Goal: Task Accomplishment & Management: Manage account settings

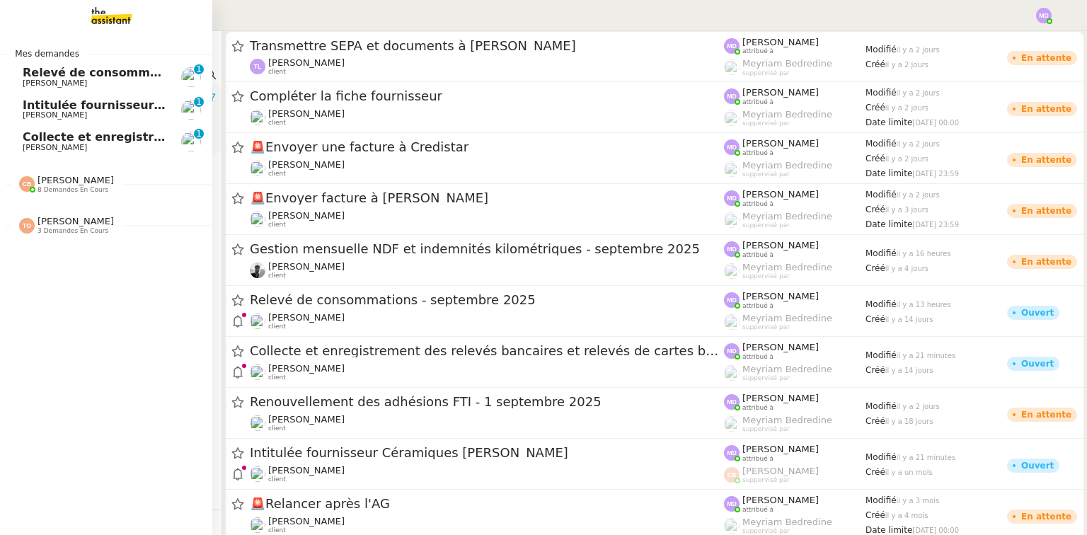
click at [76, 73] on span "Relevé de consommations - septembre 2025" at bounding box center [165, 72] width 284 height 13
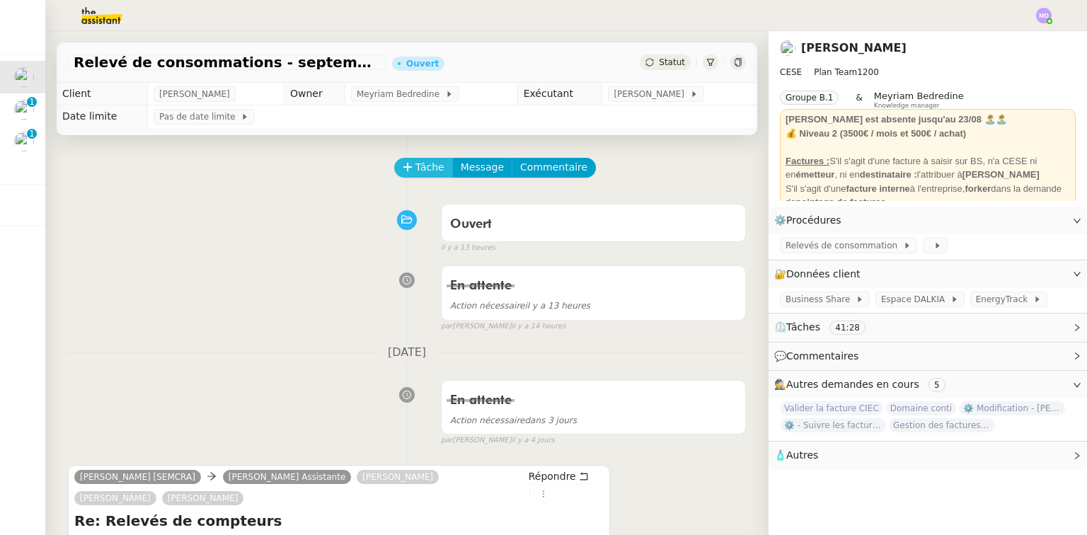
click at [404, 169] on icon at bounding box center [408, 167] width 10 height 10
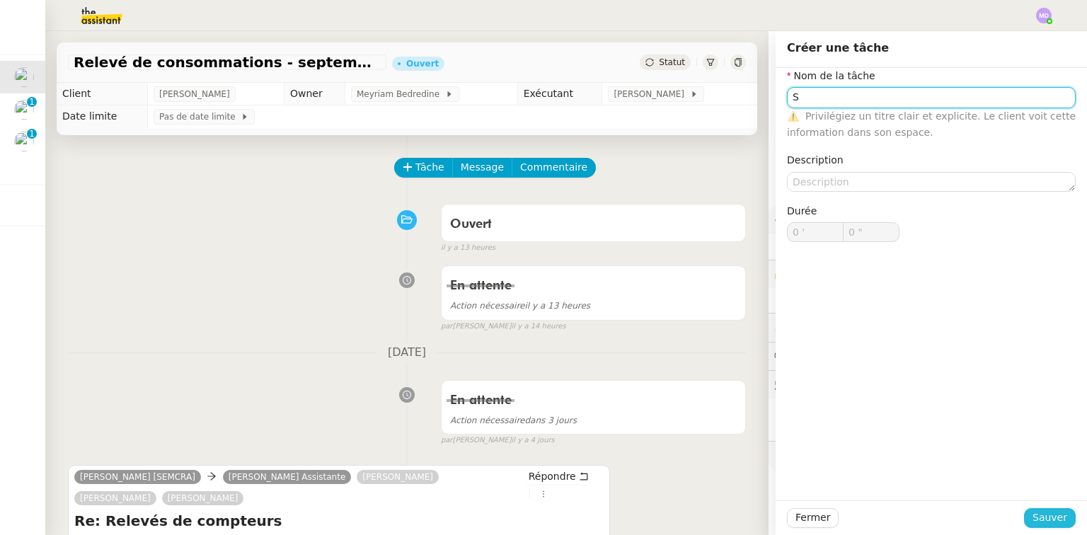
type input "S"
click at [1032, 520] on span "Sauver" at bounding box center [1049, 517] width 35 height 16
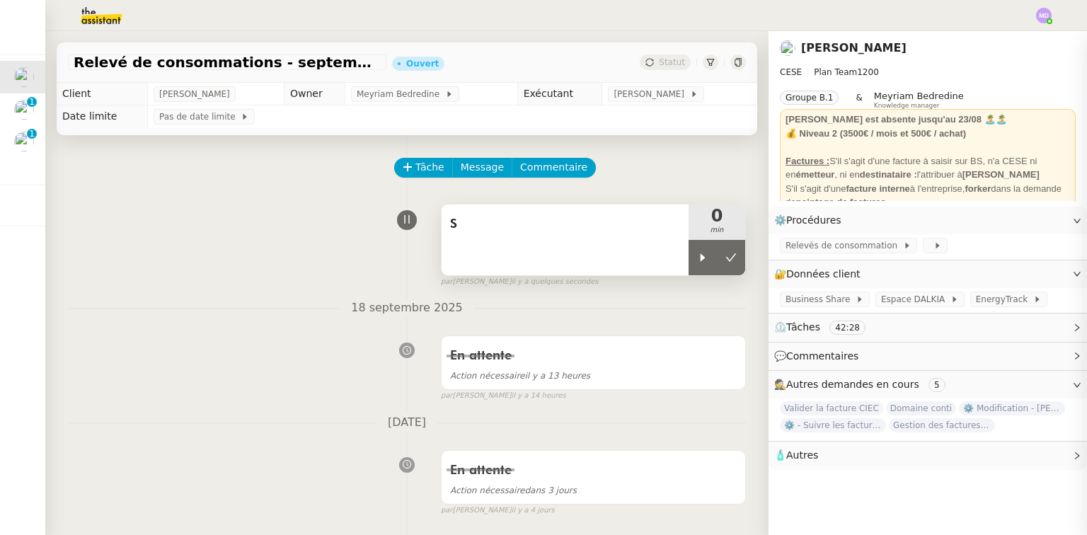
drag, startPoint x: 698, startPoint y: 263, endPoint x: 643, endPoint y: 250, distance: 55.8
click at [696, 261] on div at bounding box center [702, 257] width 28 height 35
click at [637, 249] on div "S" at bounding box center [565, 239] width 247 height 71
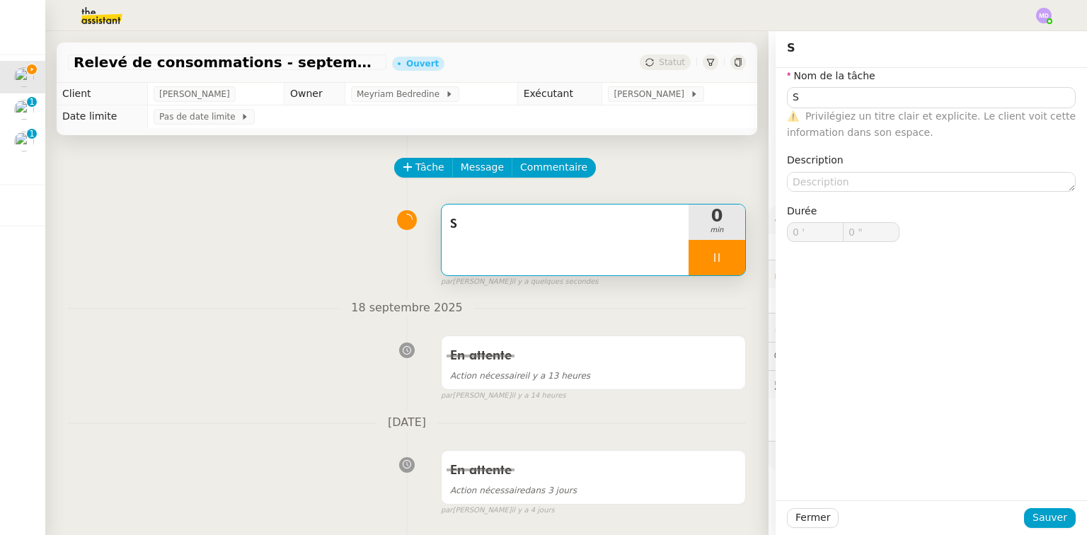
type input "1 ""
type input "S"
type input "0 '"
click at [835, 99] on input "S" at bounding box center [931, 97] width 289 height 21
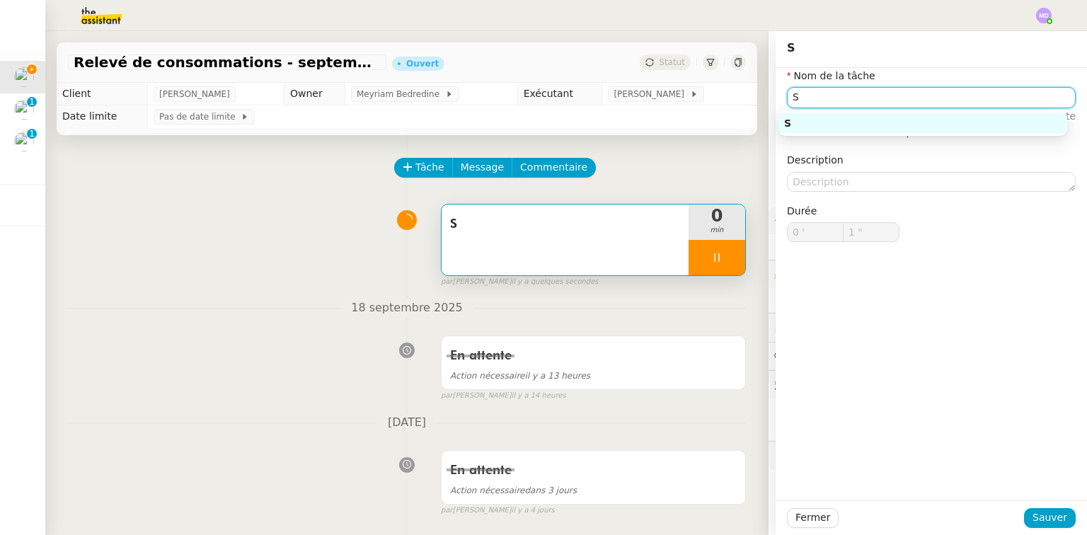
type input "2 ""
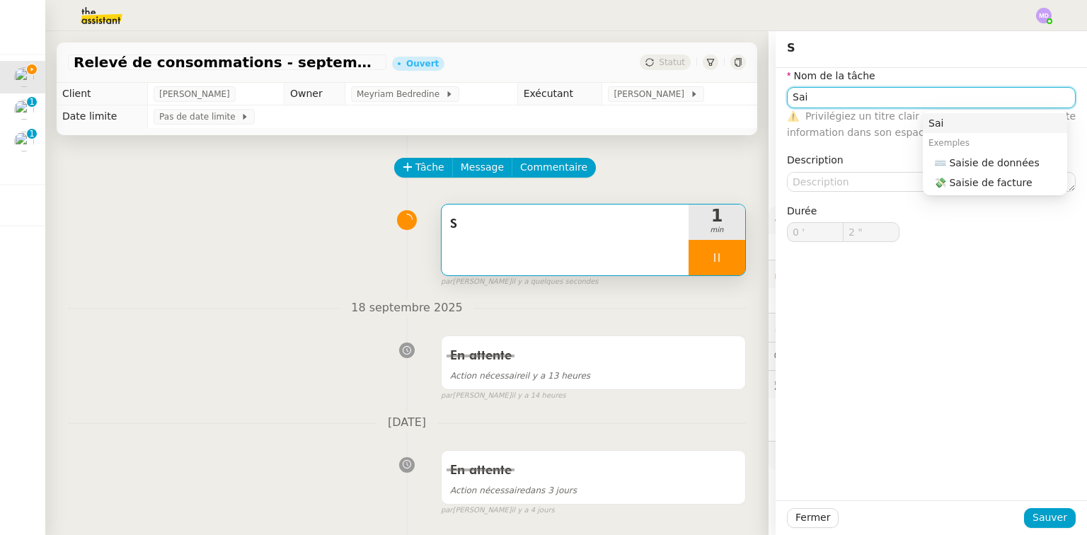
type input "Sais"
type input "3 ""
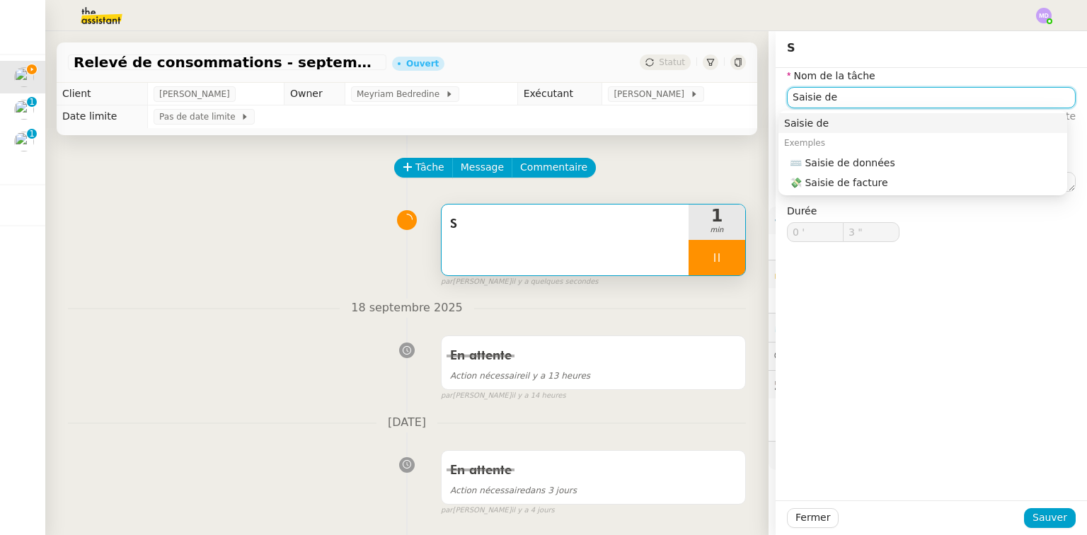
type input "Saisie de r"
type input "4 ""
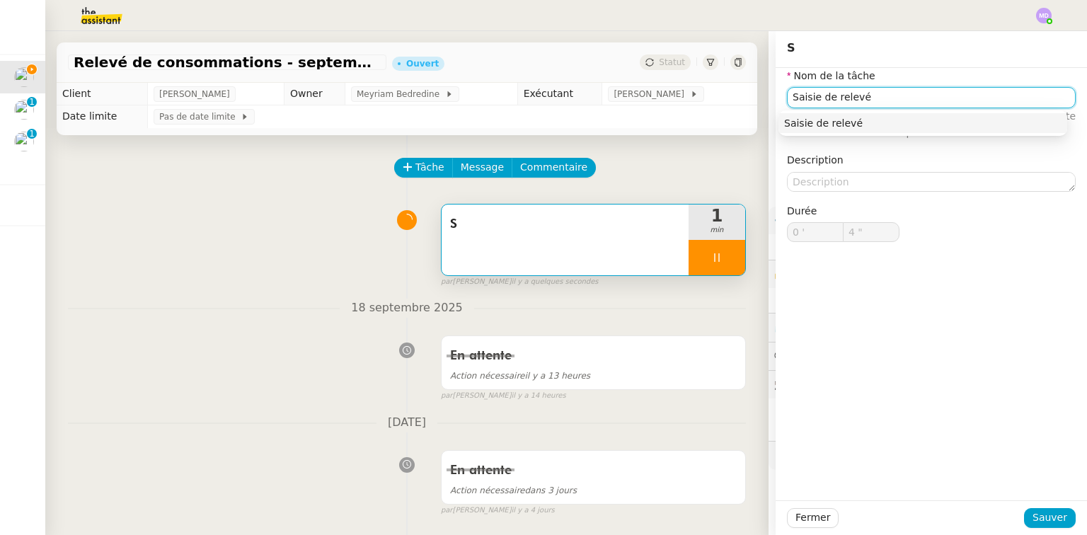
type input "Saisie de relevés"
type input "6 ""
type input "Saisie de relevés"
click at [1041, 514] on span "Sauver" at bounding box center [1049, 517] width 35 height 16
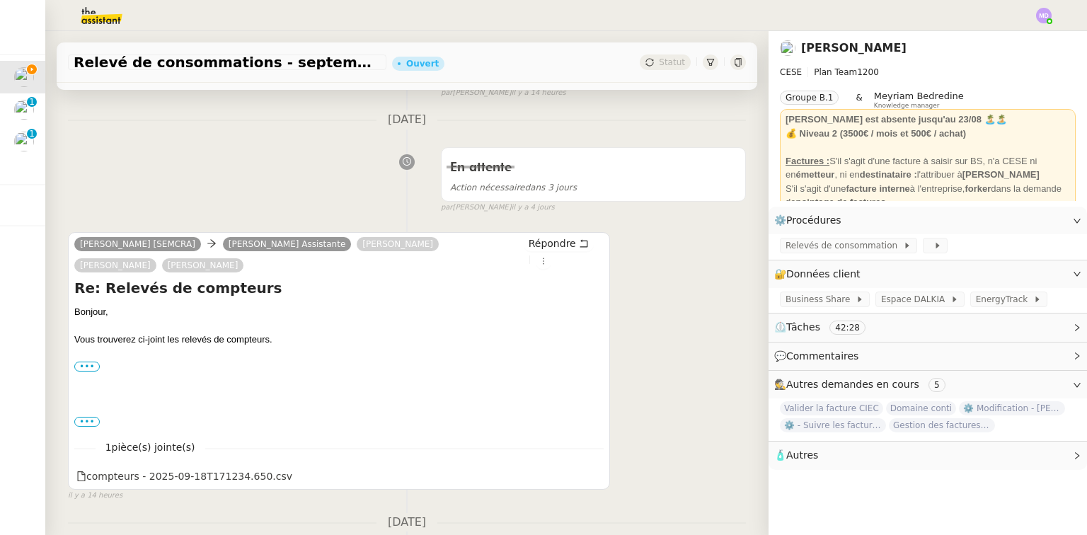
scroll to position [453, 0]
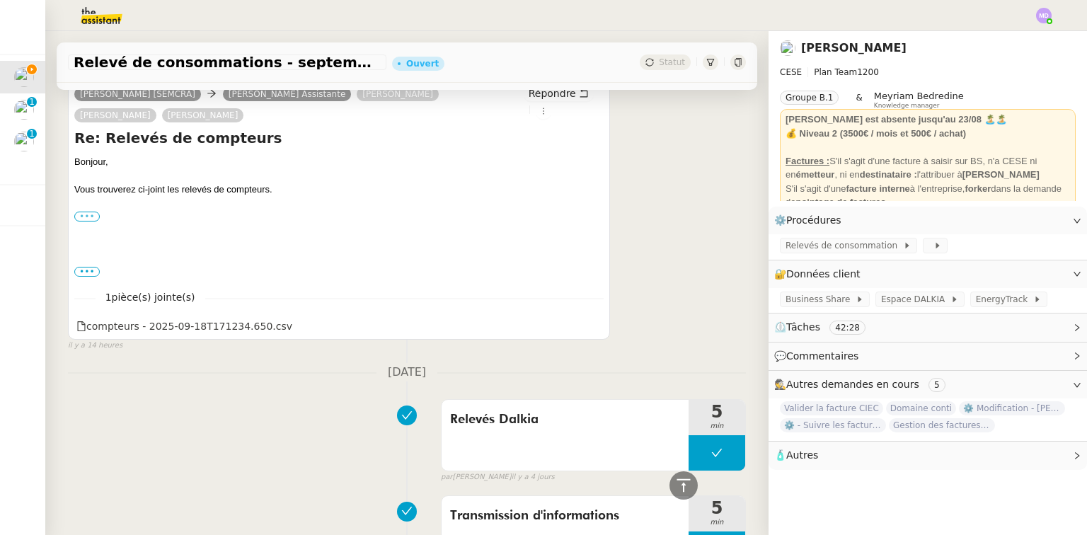
click at [84, 221] on label "•••" at bounding box center [86, 217] width 25 height 10
click at [0, 0] on input "•••" at bounding box center [0, 0] width 0 height 0
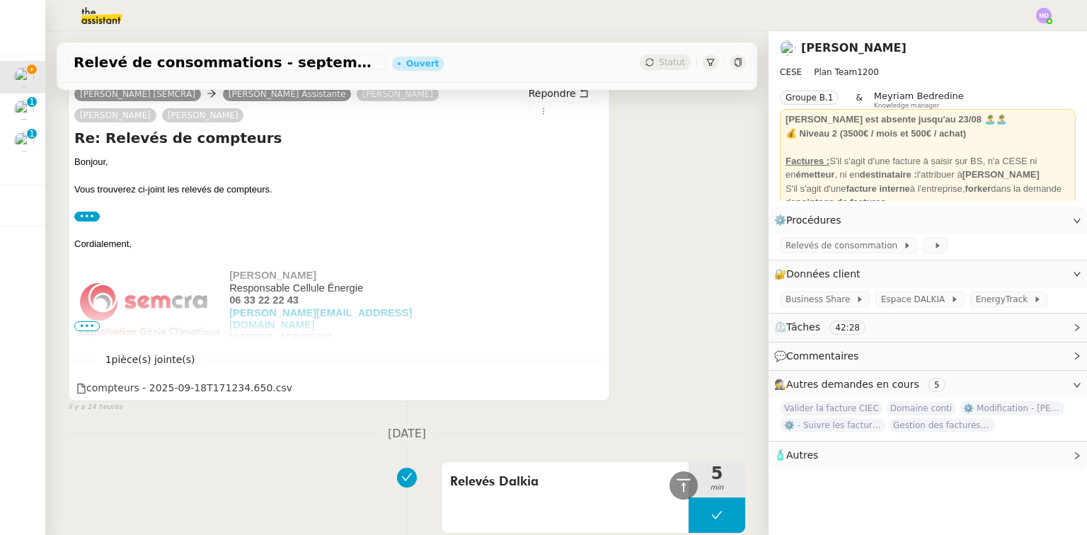
click at [88, 326] on span "•••" at bounding box center [86, 326] width 25 height 10
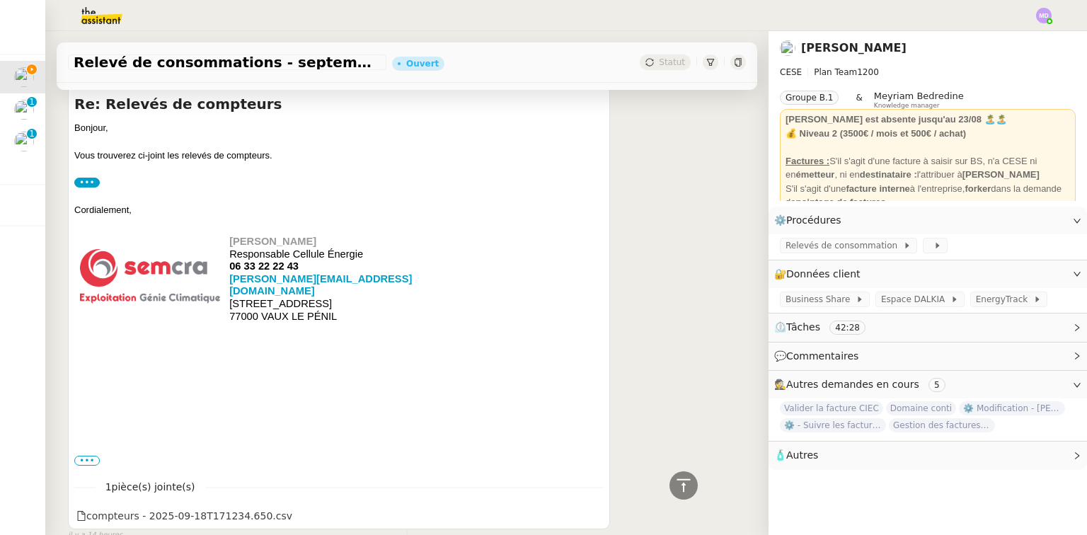
scroll to position [566, 0]
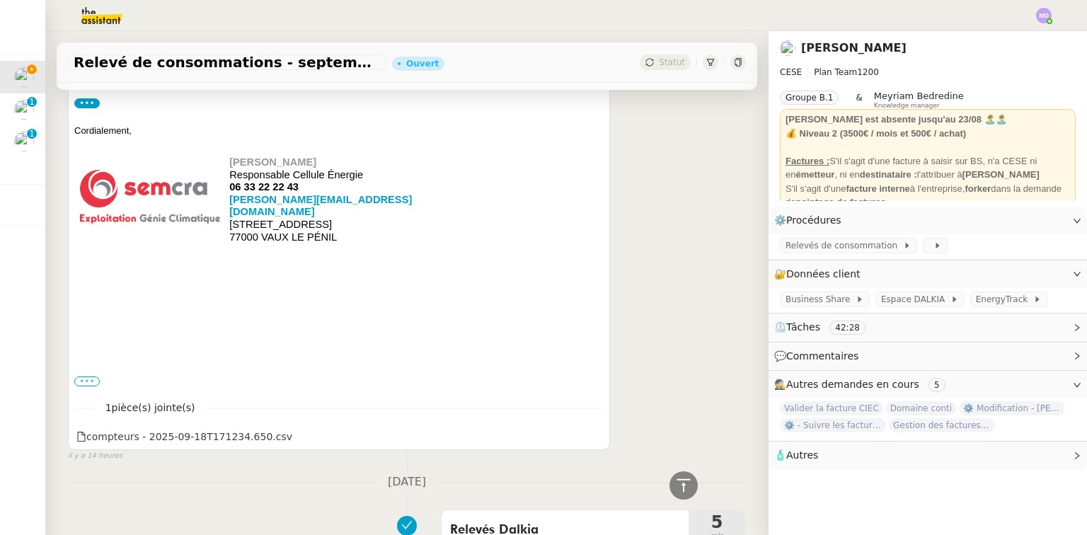
click at [87, 376] on label "•••" at bounding box center [86, 381] width 25 height 10
click at [0, 0] on input "•••" at bounding box center [0, 0] width 0 height 0
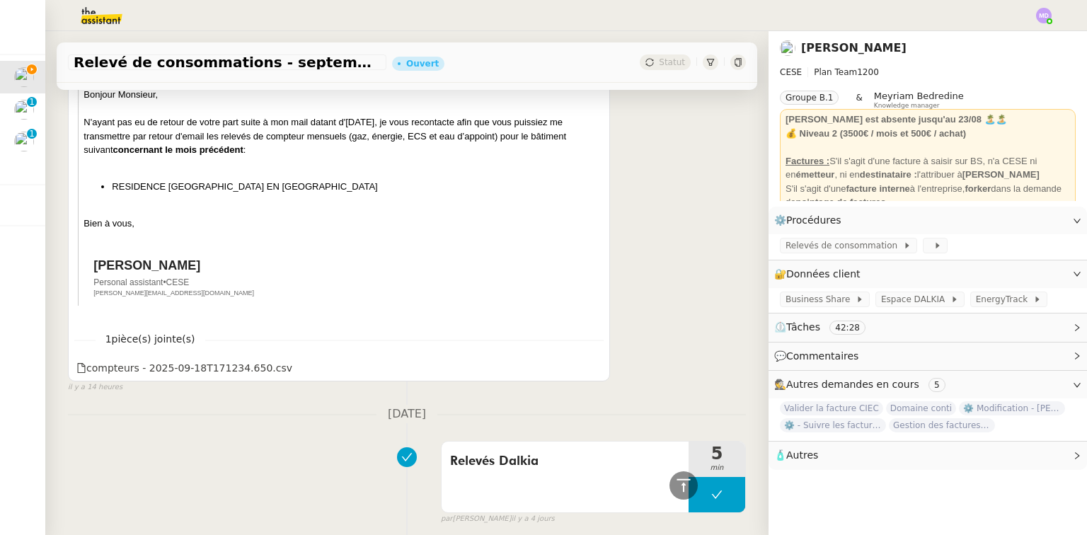
scroll to position [906, 0]
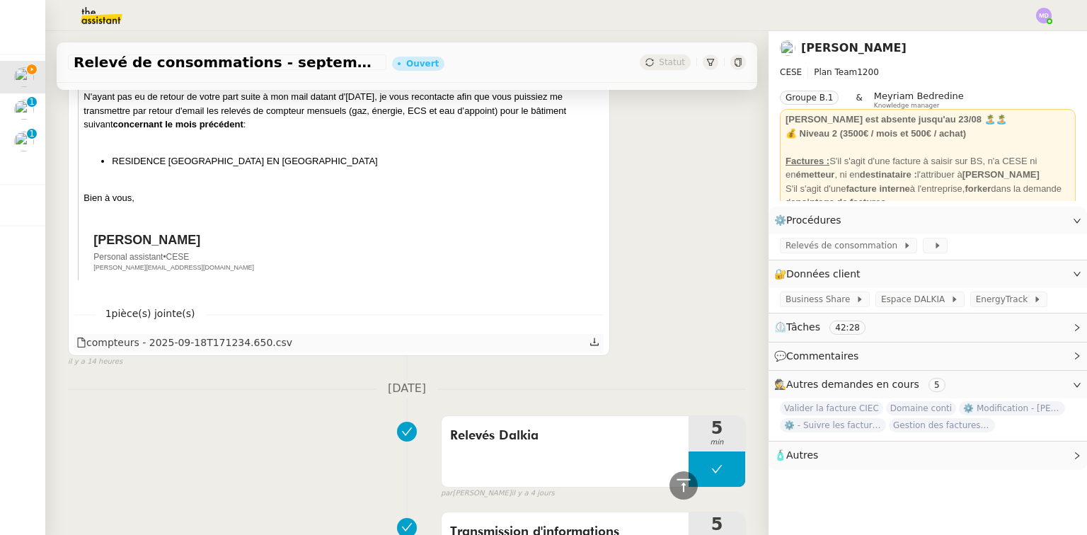
click at [589, 335] on div at bounding box center [595, 343] width 12 height 18
click at [589, 337] on icon at bounding box center [594, 342] width 10 height 10
click at [869, 250] on span "Relevés de consommation" at bounding box center [843, 245] width 117 height 14
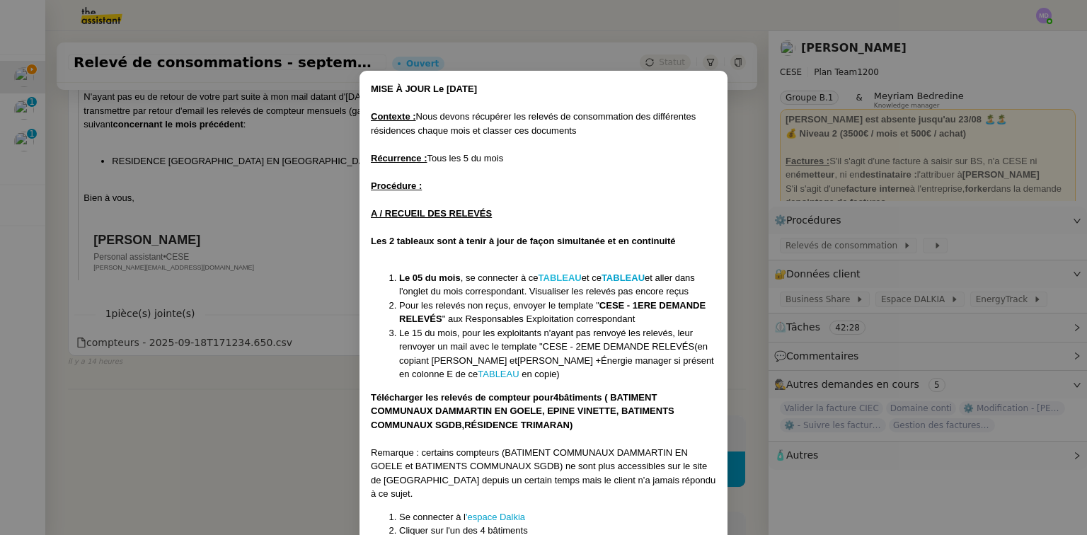
click at [559, 275] on strong "TABLEAU" at bounding box center [559, 277] width 43 height 11
click at [625, 274] on strong "TABLEAU" at bounding box center [622, 277] width 43 height 11
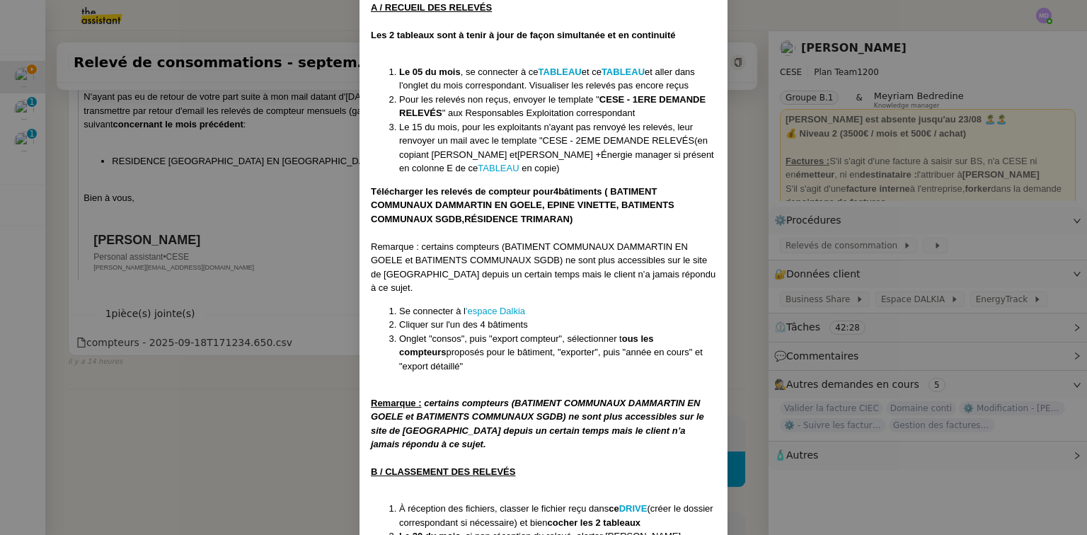
scroll to position [251, 0]
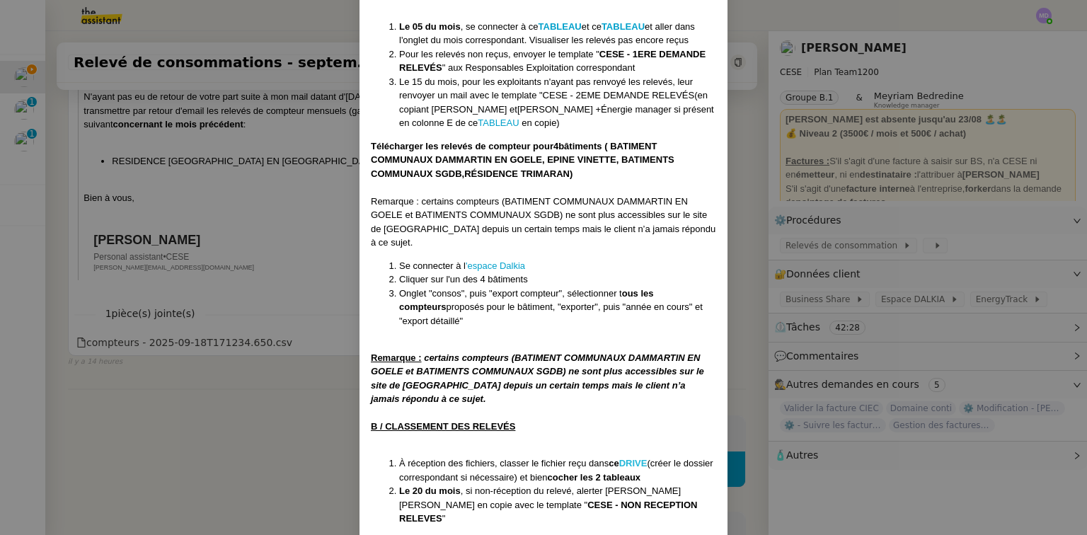
click at [635, 458] on strong "DRIVE" at bounding box center [633, 463] width 28 height 11
click at [209, 192] on nz-modal-container "MISE À JOUR Le [DATE] Contexte : Nous devons récupérer les relevés de consommat…" at bounding box center [543, 267] width 1087 height 535
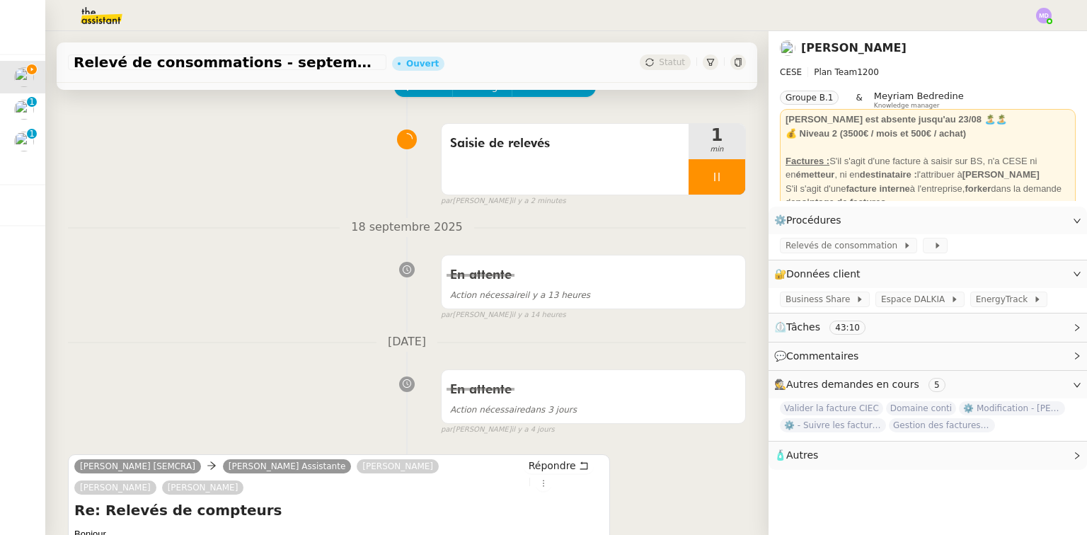
scroll to position [0, 0]
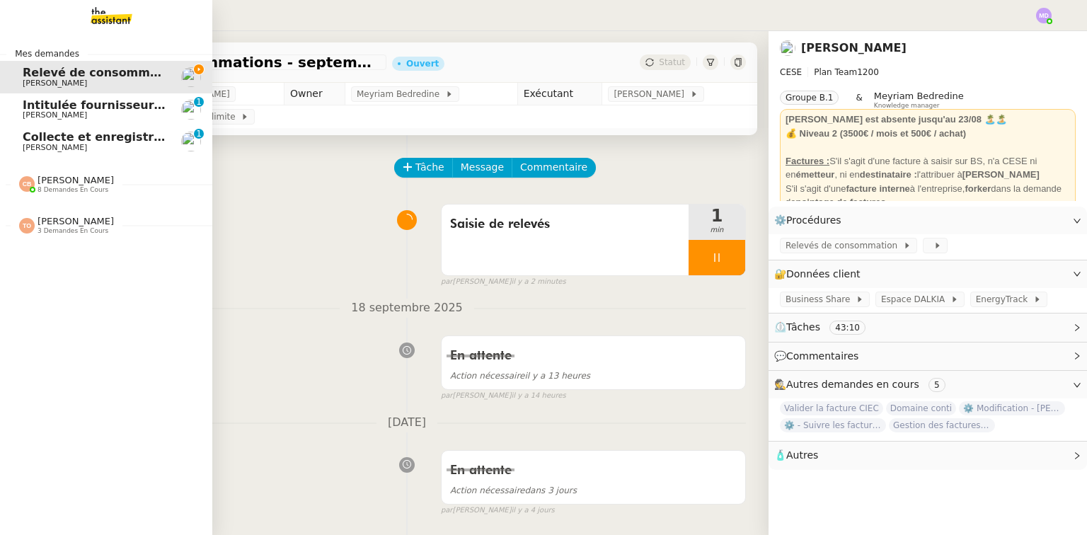
click at [93, 184] on span "[PERSON_NAME]" at bounding box center [76, 180] width 76 height 11
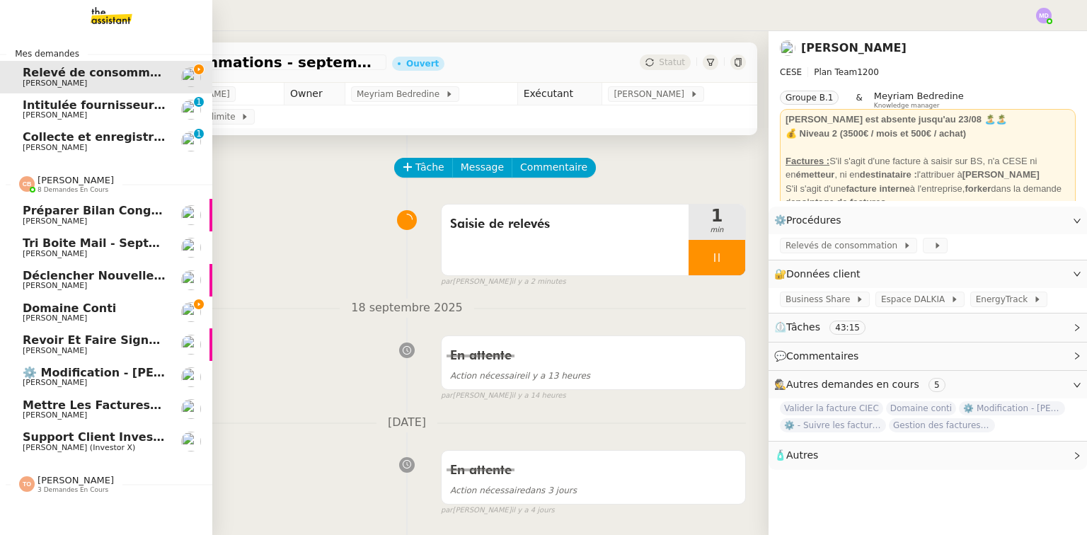
click at [110, 314] on span "[PERSON_NAME]" at bounding box center [94, 318] width 143 height 8
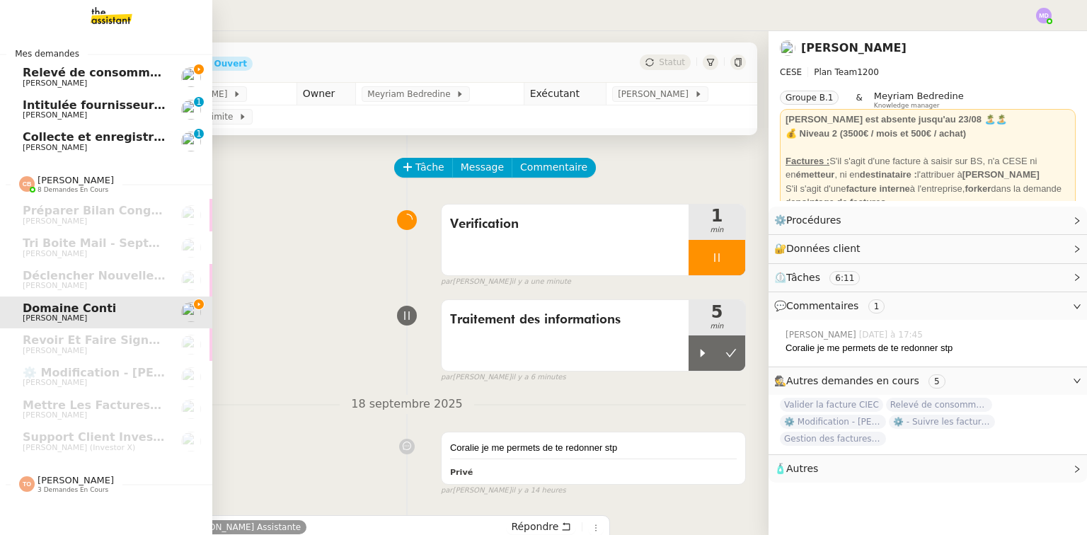
click at [37, 72] on span "Relevé de consommations - septembre 2025" at bounding box center [165, 72] width 284 height 13
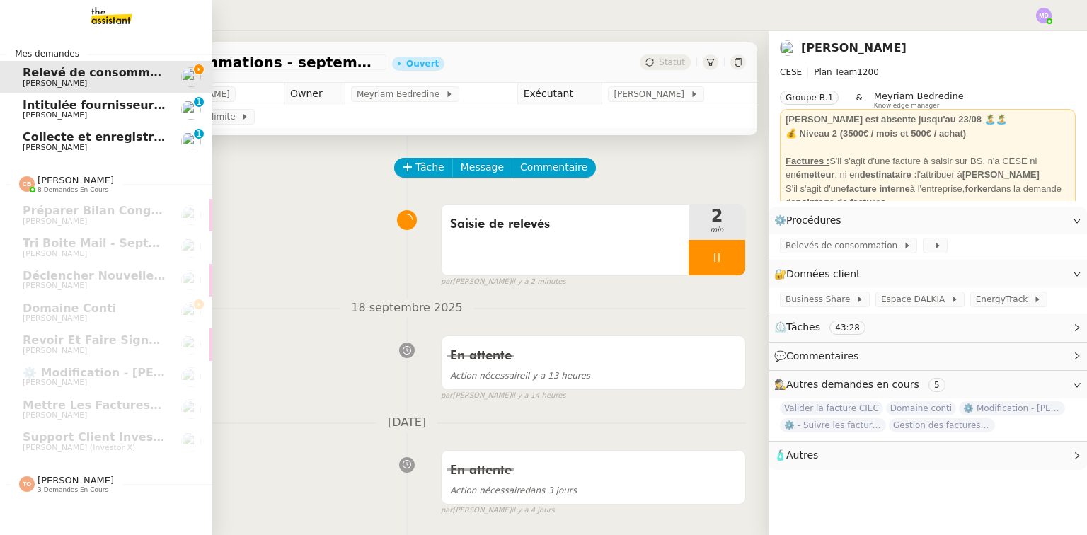
click at [76, 481] on span "[PERSON_NAME]" at bounding box center [76, 480] width 76 height 11
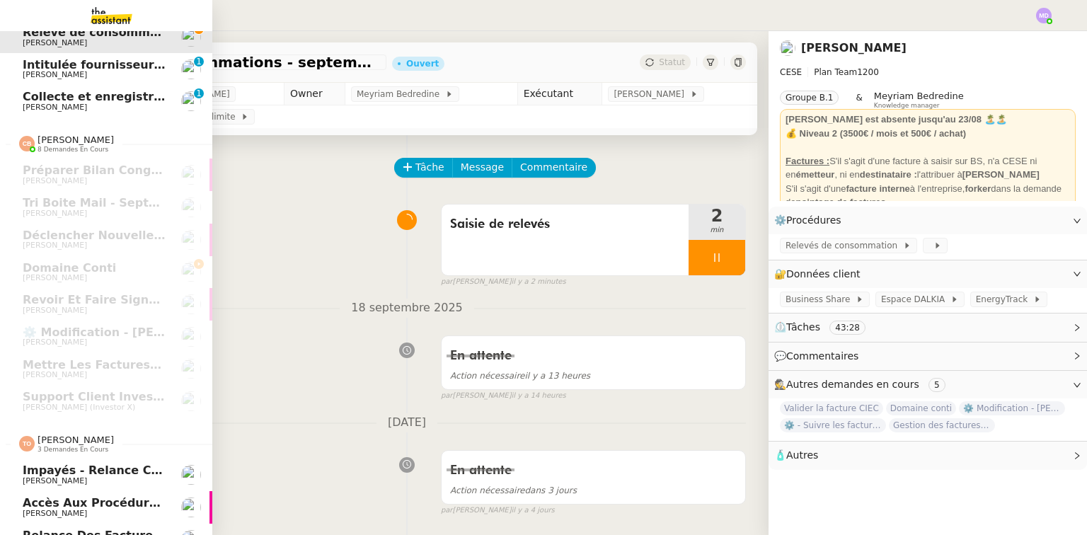
scroll to position [67, 0]
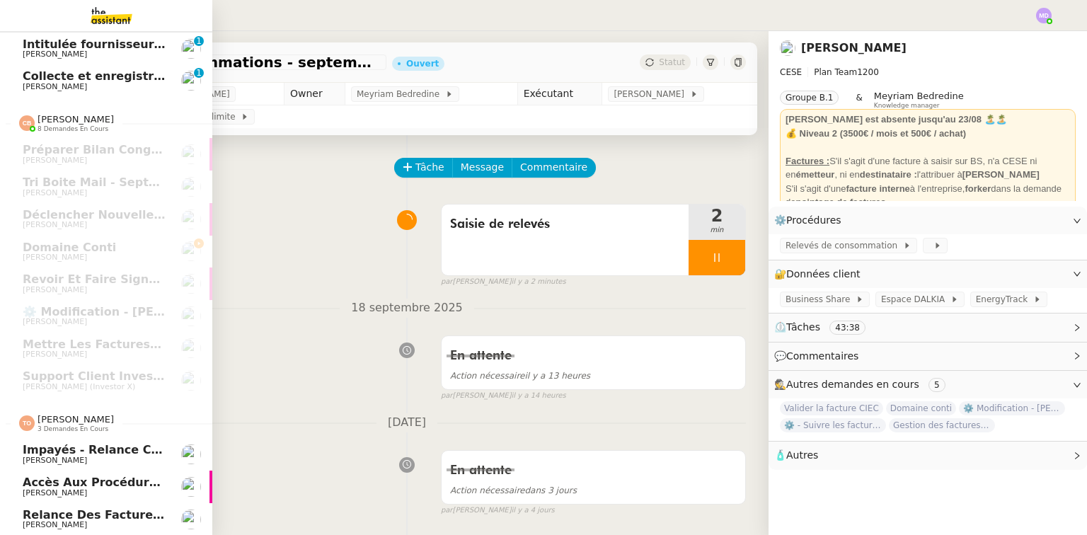
click at [71, 478] on span "Accès aux procédures Addingwell" at bounding box center [131, 481] width 216 height 13
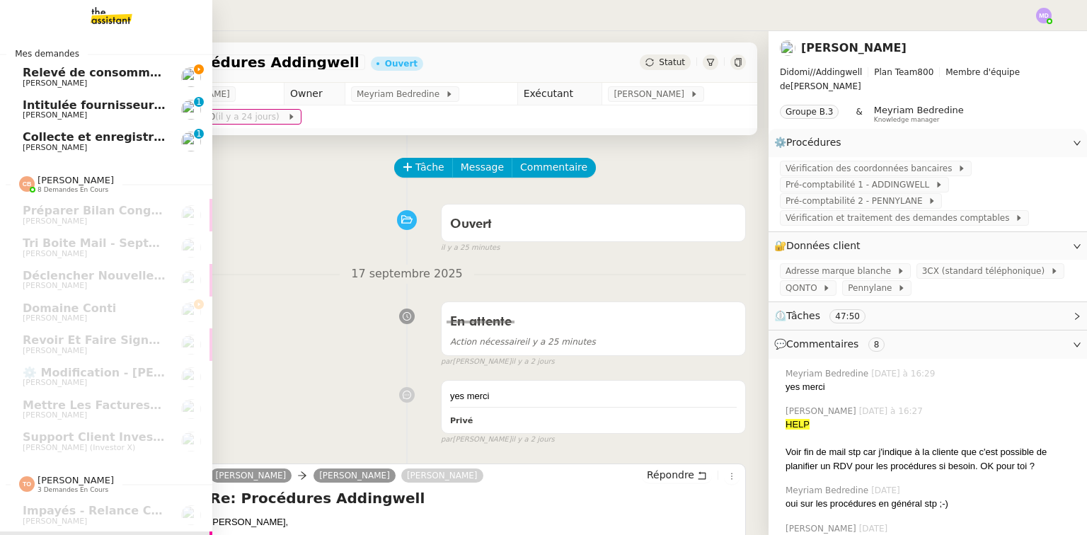
click at [103, 81] on span "[PERSON_NAME]" at bounding box center [94, 83] width 143 height 8
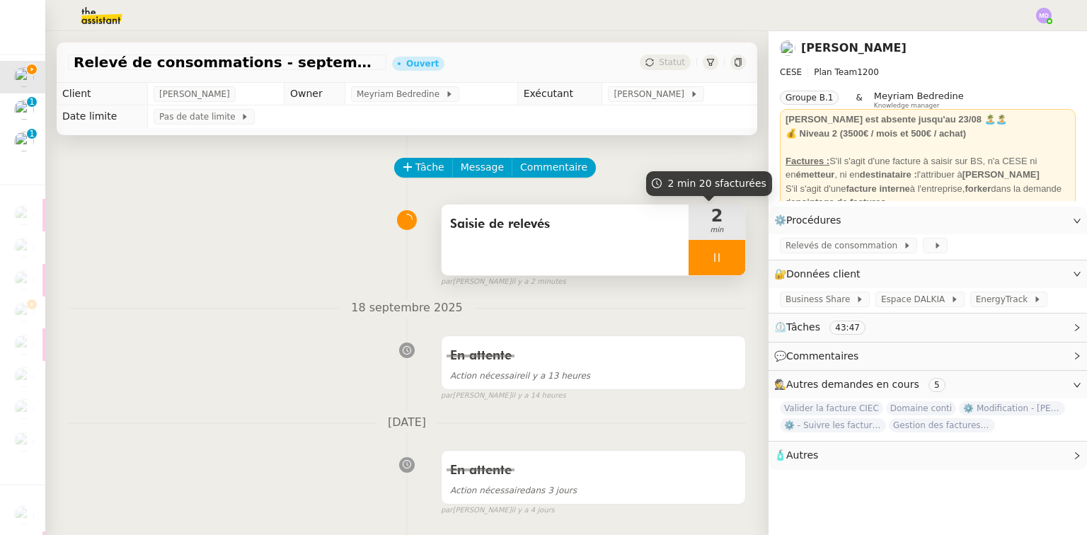
click at [725, 269] on div at bounding box center [716, 257] width 57 height 35
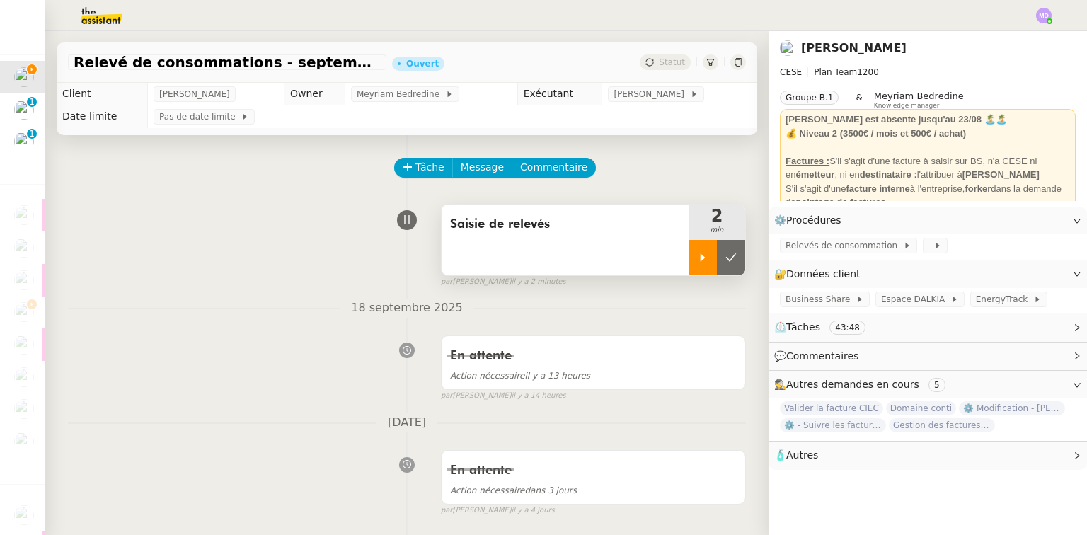
click at [725, 269] on button at bounding box center [731, 257] width 28 height 35
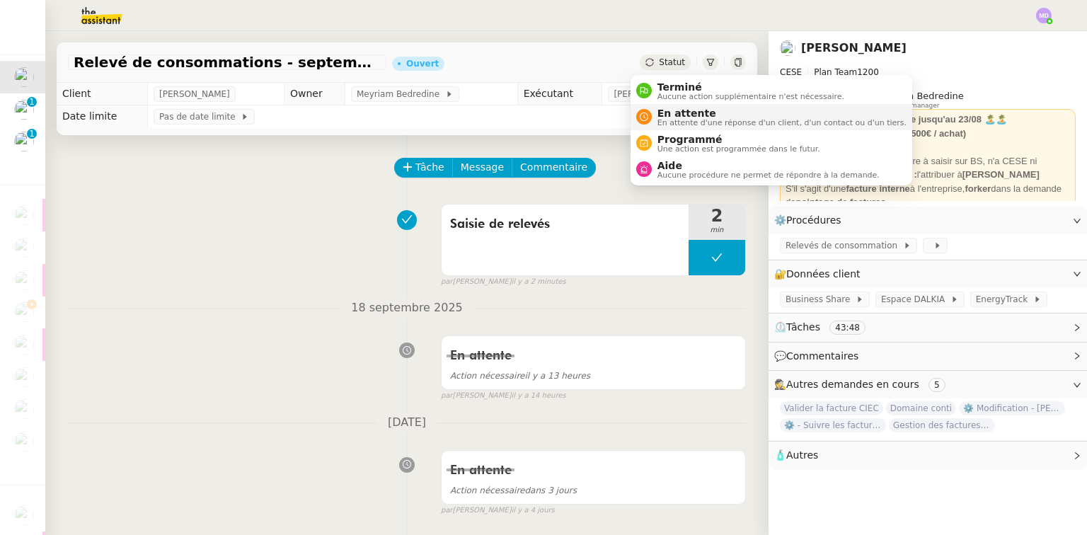
click at [671, 116] on span "En attente" at bounding box center [781, 113] width 249 height 11
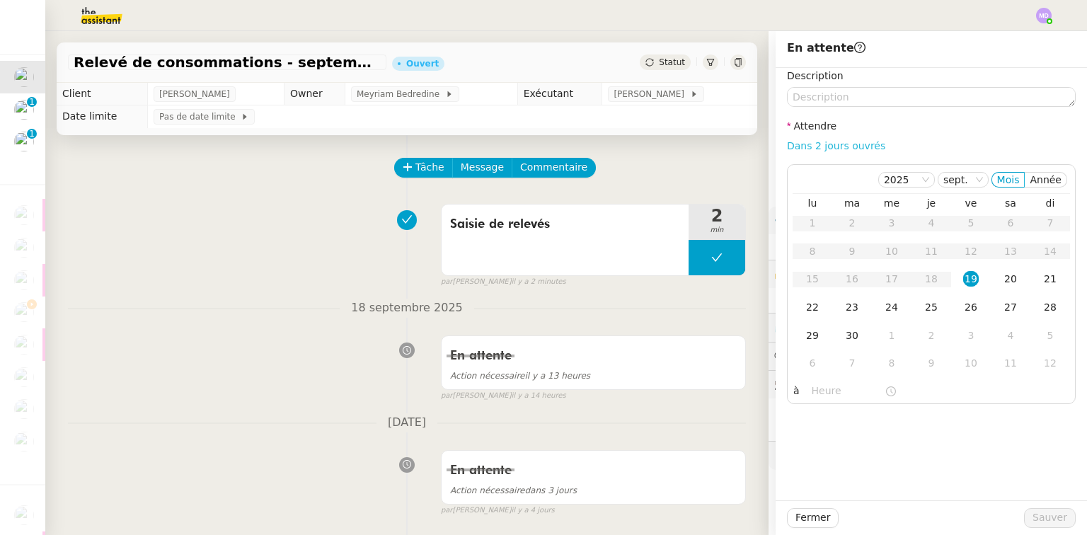
click at [789, 149] on link "Dans 2 jours ouvrés" at bounding box center [836, 145] width 98 height 11
type input "07:00"
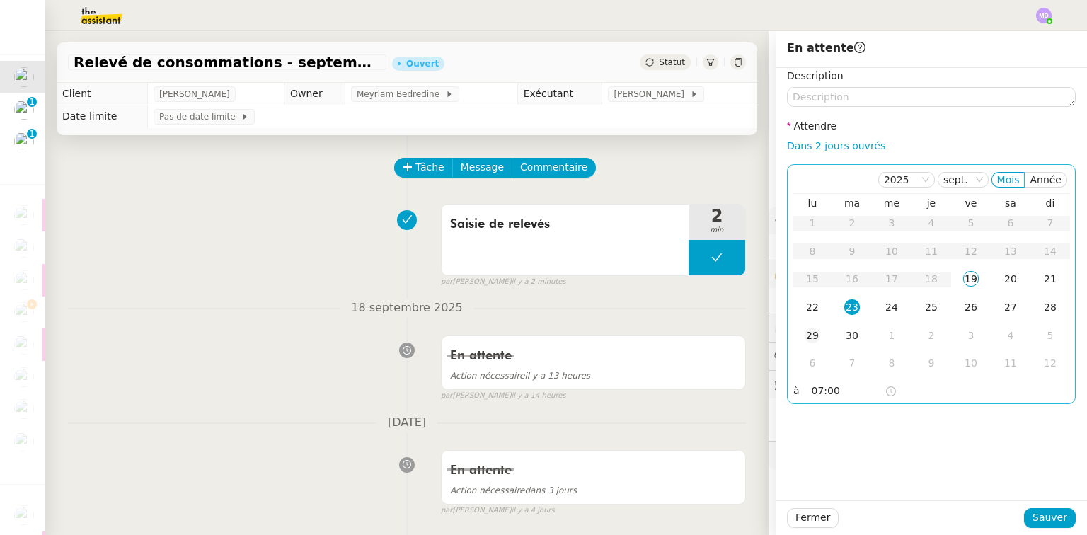
drag, startPoint x: 801, startPoint y: 306, endPoint x: 819, endPoint y: 330, distance: 30.9
click at [805, 307] on div "22" at bounding box center [813, 307] width 16 height 16
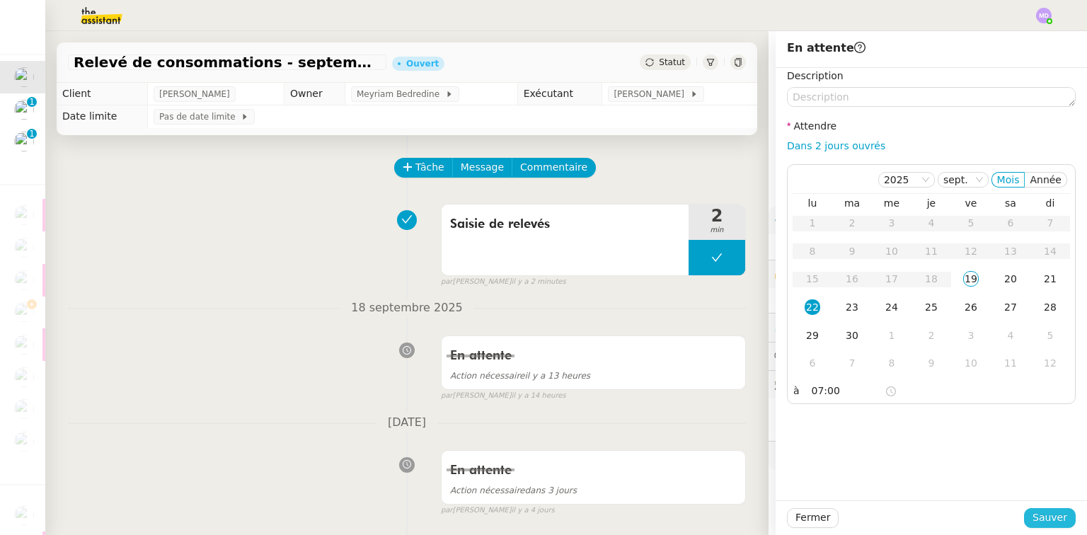
click at [1040, 520] on span "Sauver" at bounding box center [1049, 517] width 35 height 16
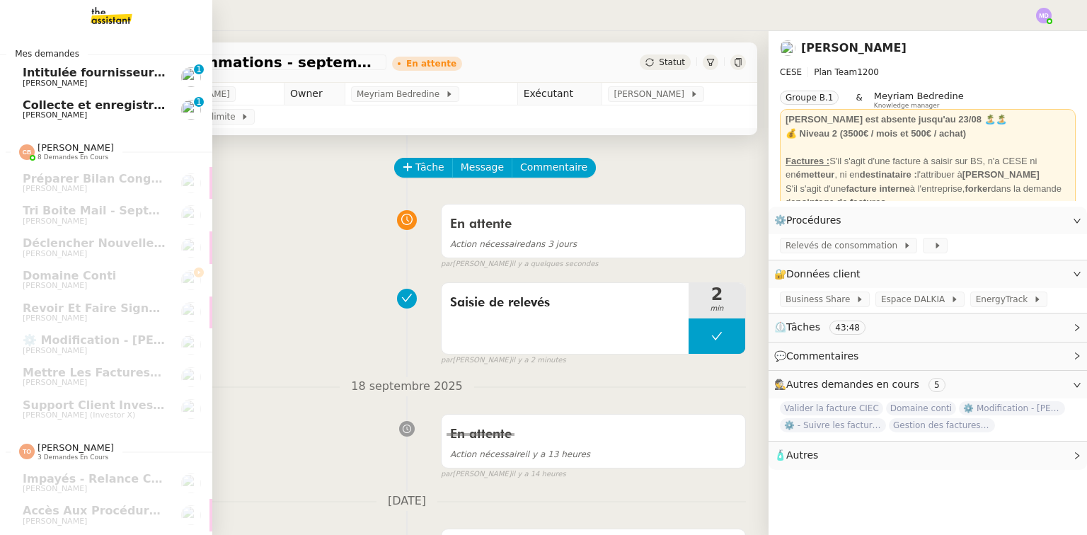
click at [74, 81] on span "[PERSON_NAME]" at bounding box center [55, 83] width 64 height 9
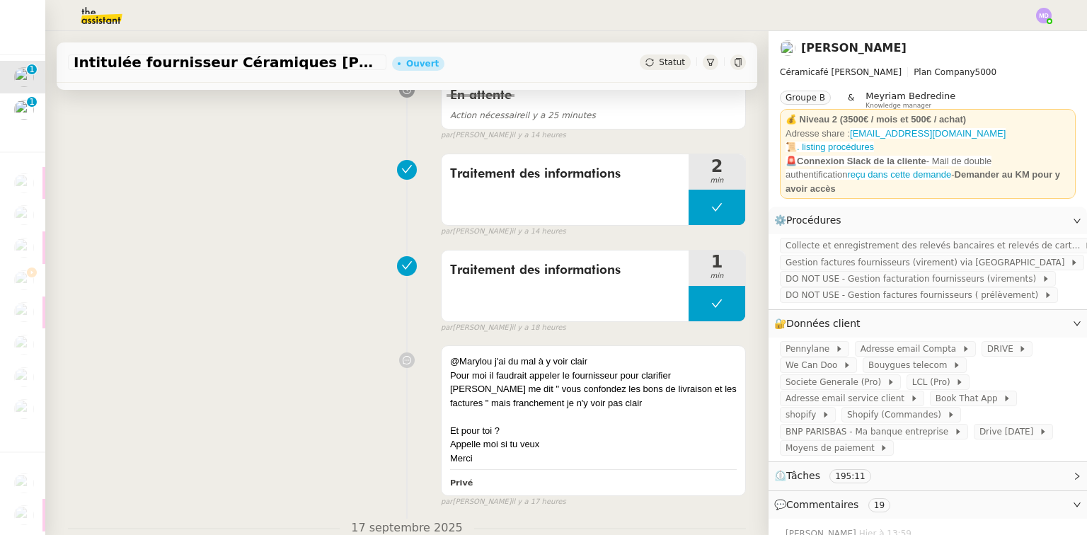
scroll to position [113, 0]
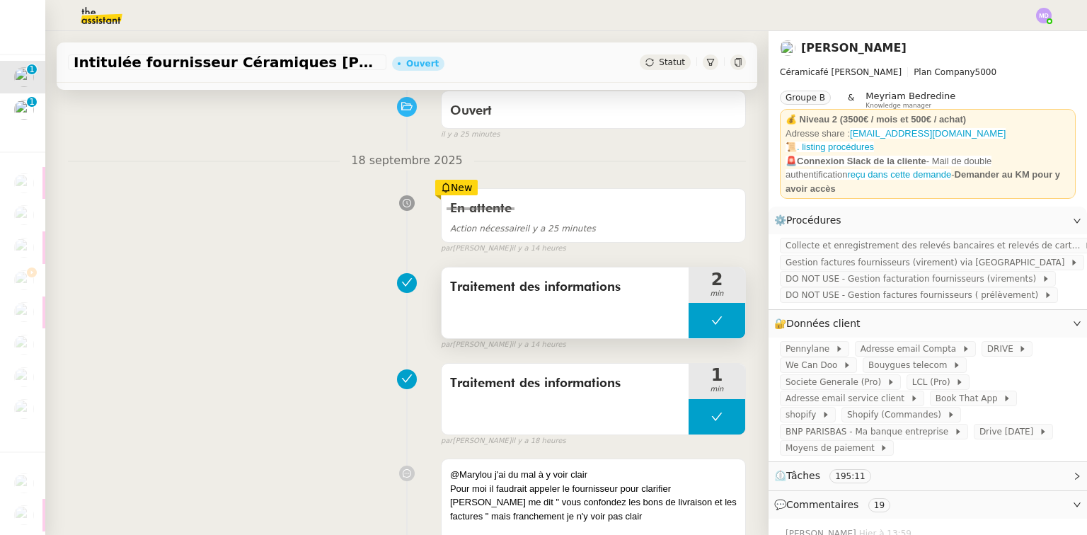
click at [688, 306] on button at bounding box center [716, 320] width 57 height 35
click at [688, 313] on div at bounding box center [702, 320] width 28 height 35
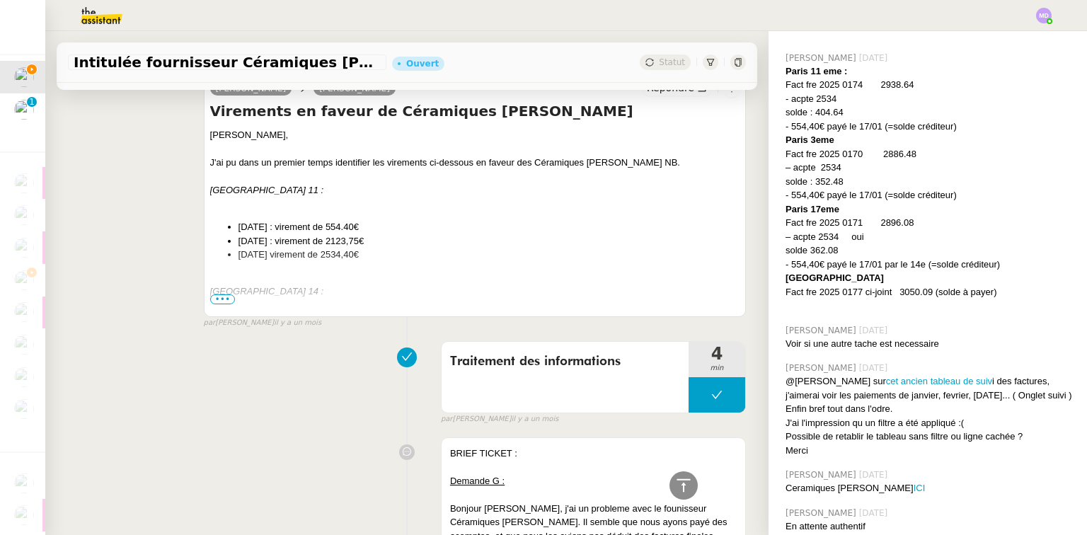
scroll to position [906, 0]
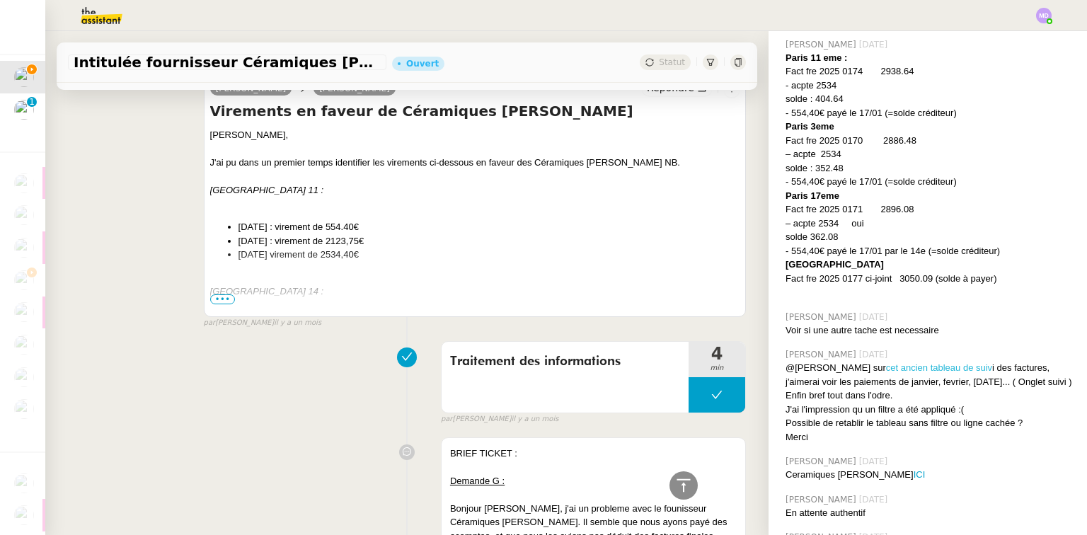
click at [886, 362] on link "cet ancien tableau de suiv" at bounding box center [939, 367] width 106 height 11
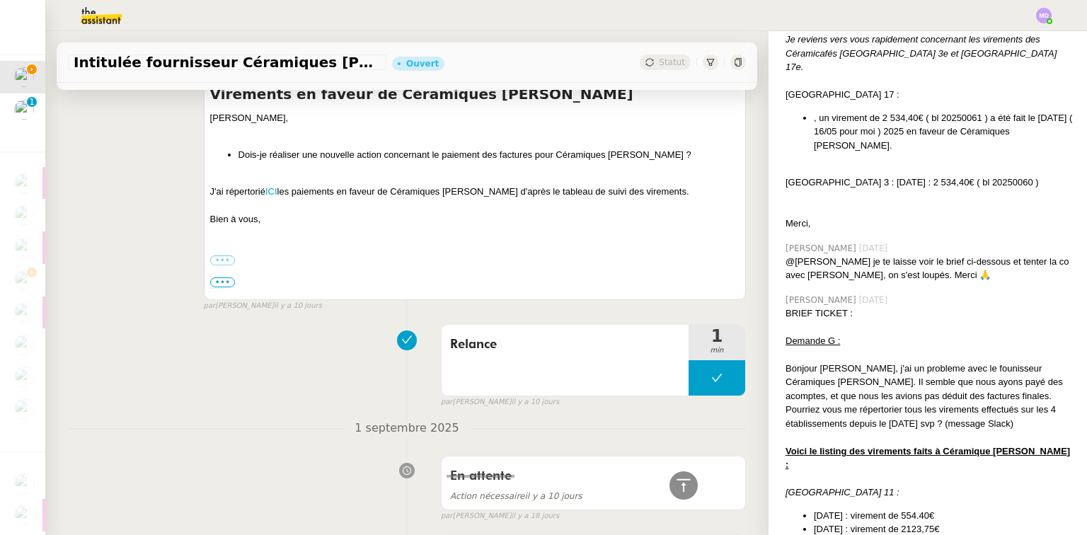
scroll to position [4905, 0]
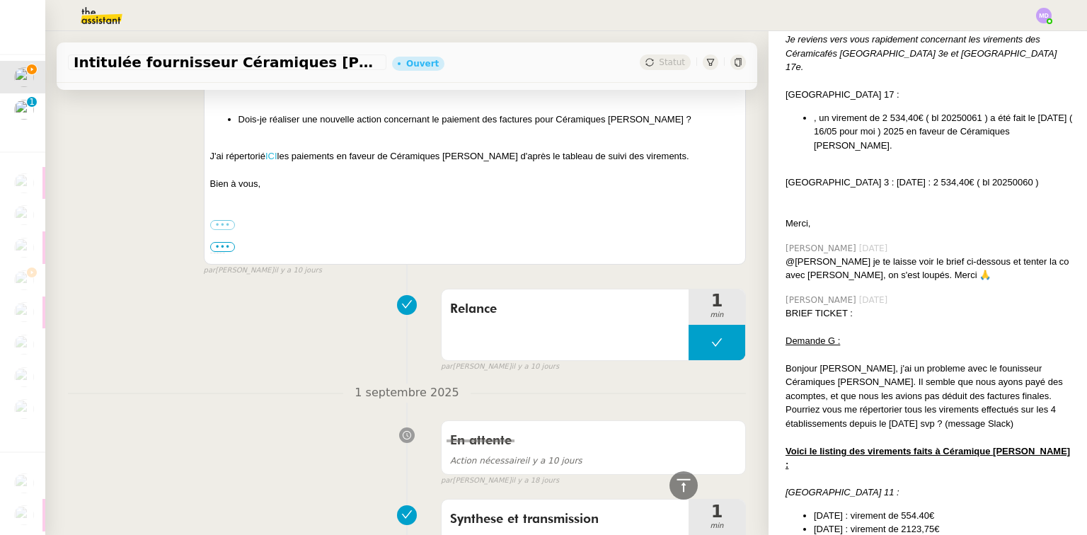
click at [267, 151] on link "ICI" at bounding box center [271, 156] width 12 height 11
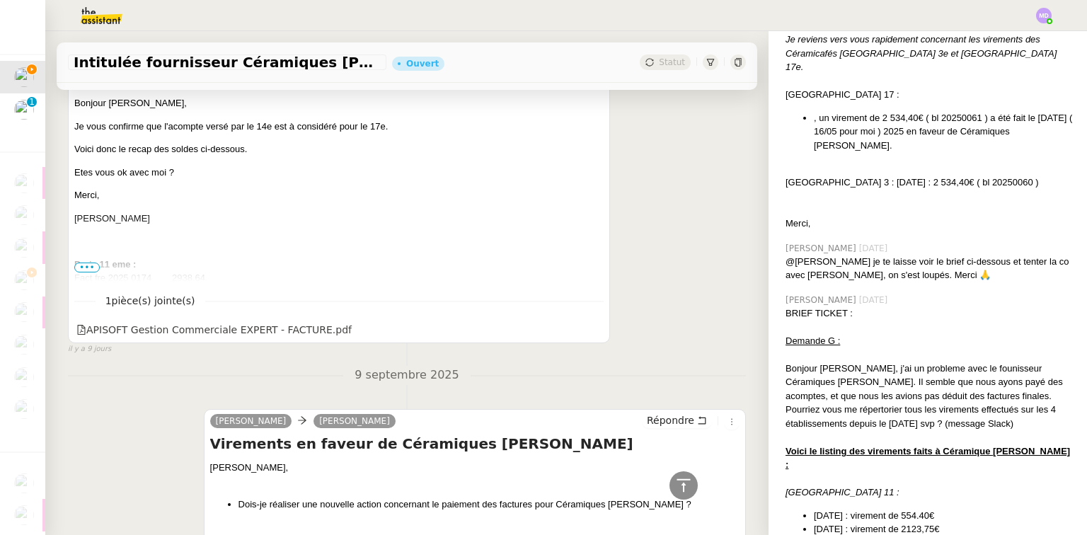
scroll to position [4509, 0]
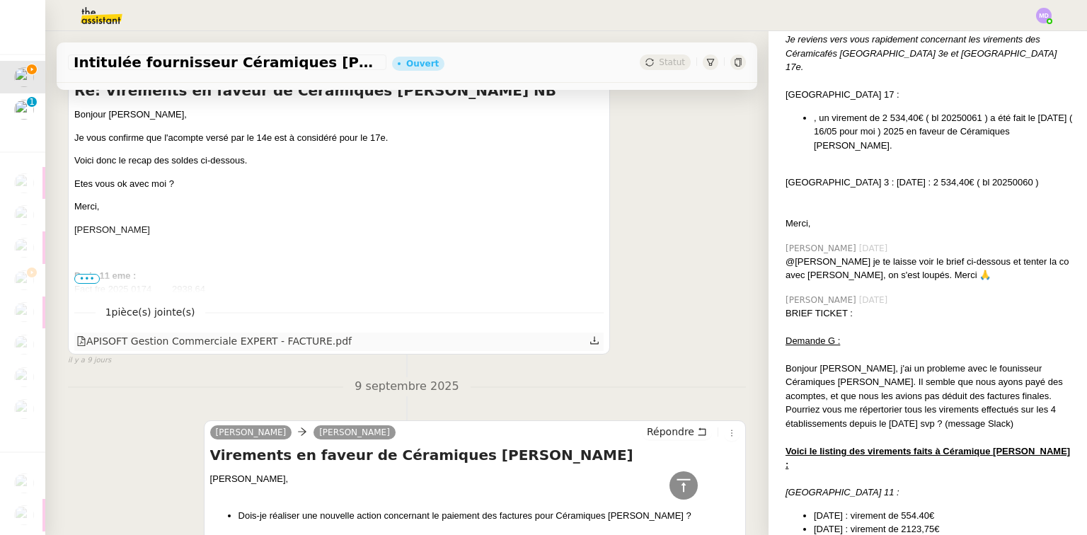
click at [591, 336] on icon at bounding box center [595, 340] width 8 height 8
click at [90, 274] on span "•••" at bounding box center [86, 279] width 25 height 10
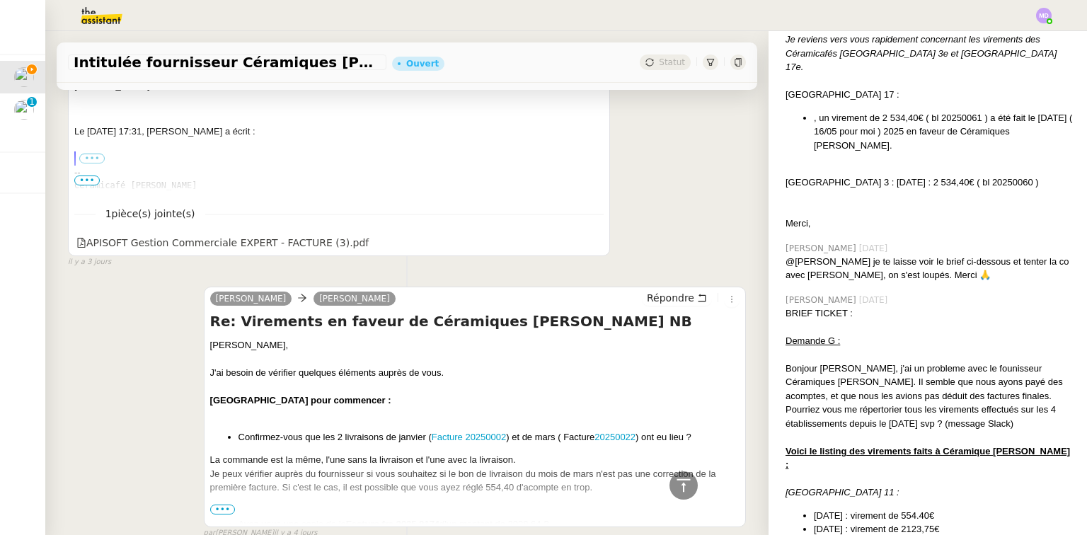
scroll to position [2232, 0]
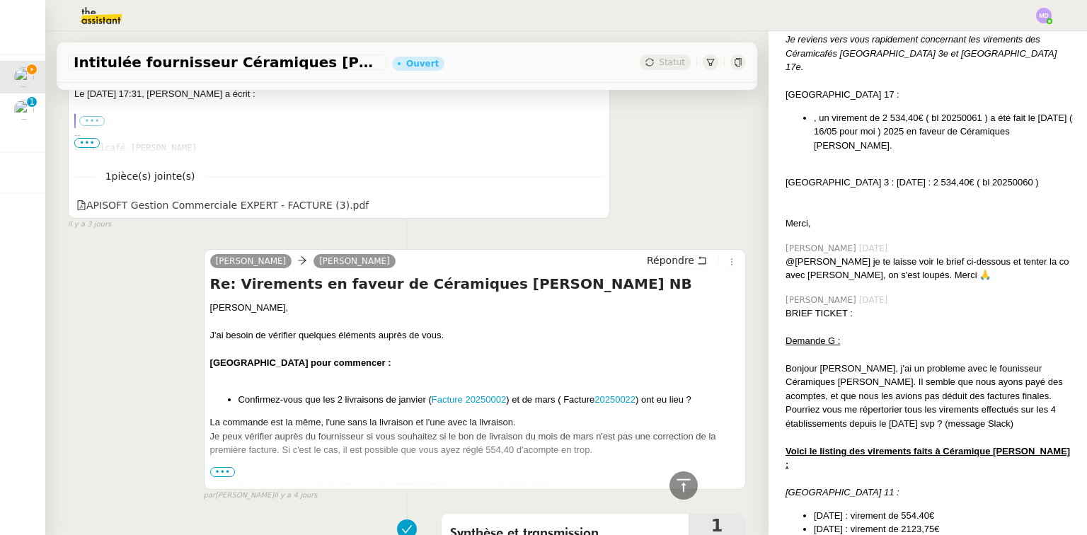
click at [213, 467] on span "•••" at bounding box center [222, 472] width 25 height 10
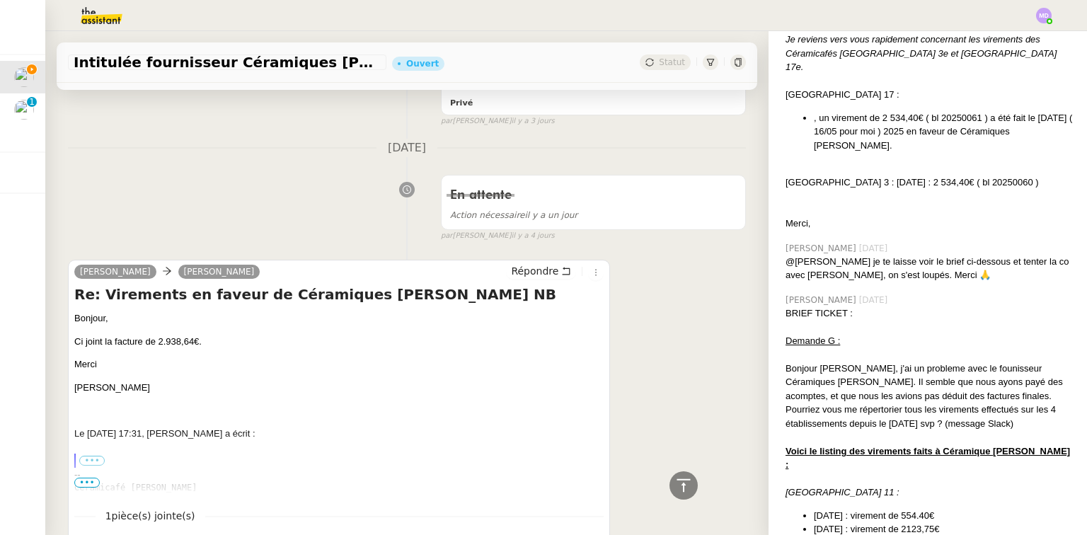
scroll to position [2006, 0]
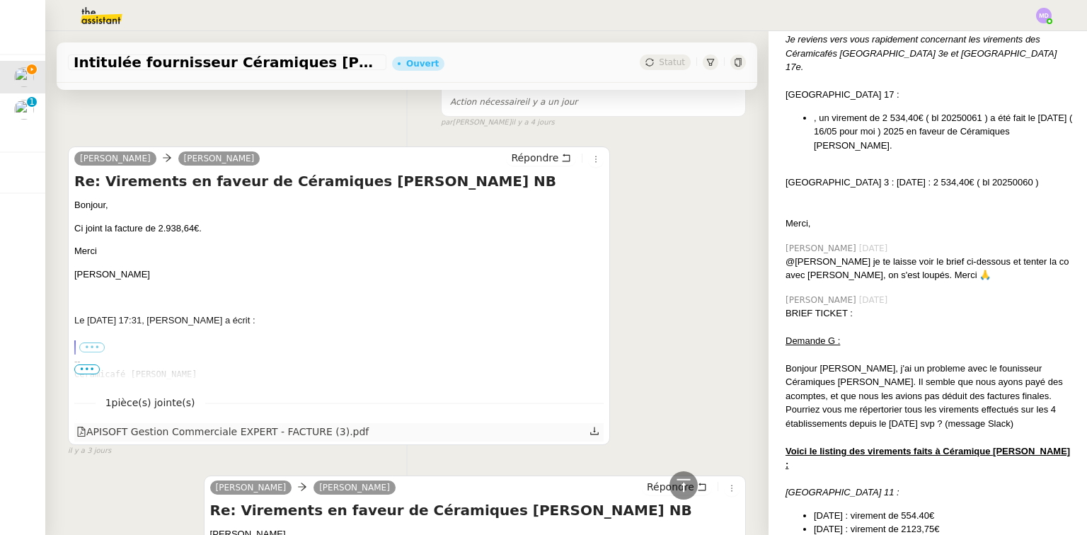
click at [589, 426] on icon at bounding box center [594, 431] width 10 height 10
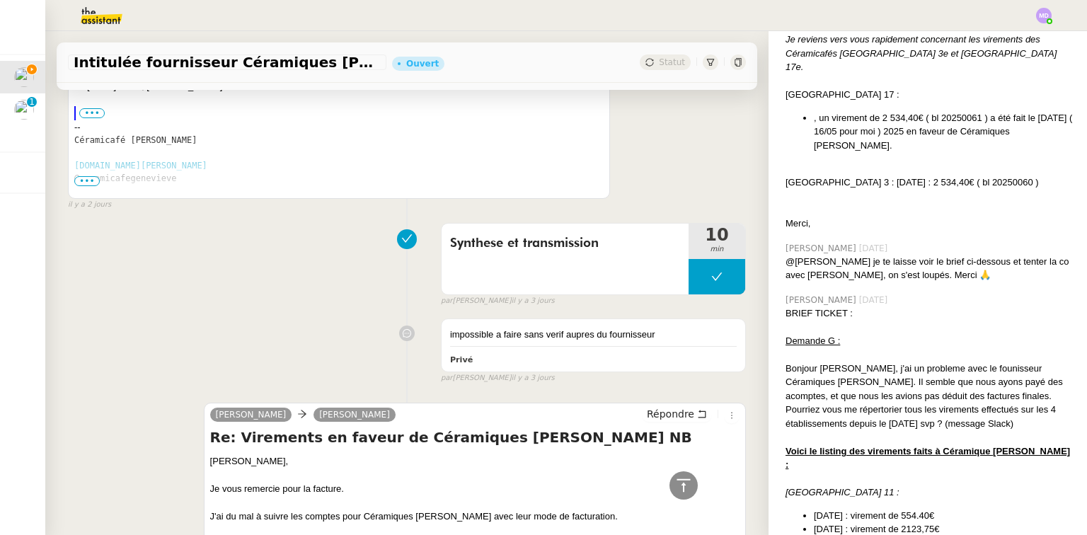
scroll to position [296, 0]
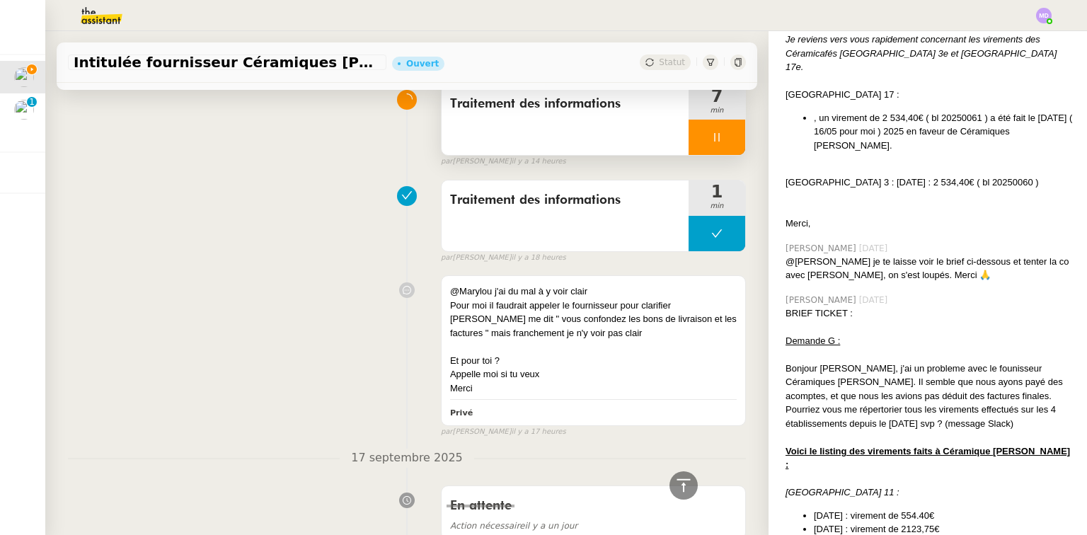
click at [722, 127] on div at bounding box center [716, 137] width 57 height 35
